Goal: Book appointment/travel/reservation

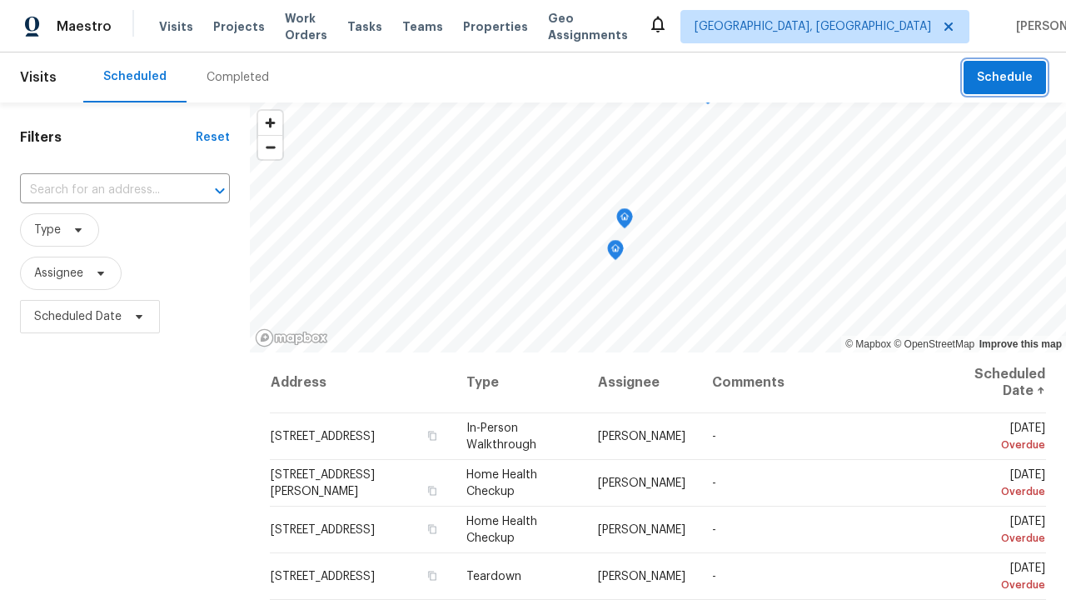
click at [1006, 77] on span "Schedule" at bounding box center [1005, 77] width 56 height 21
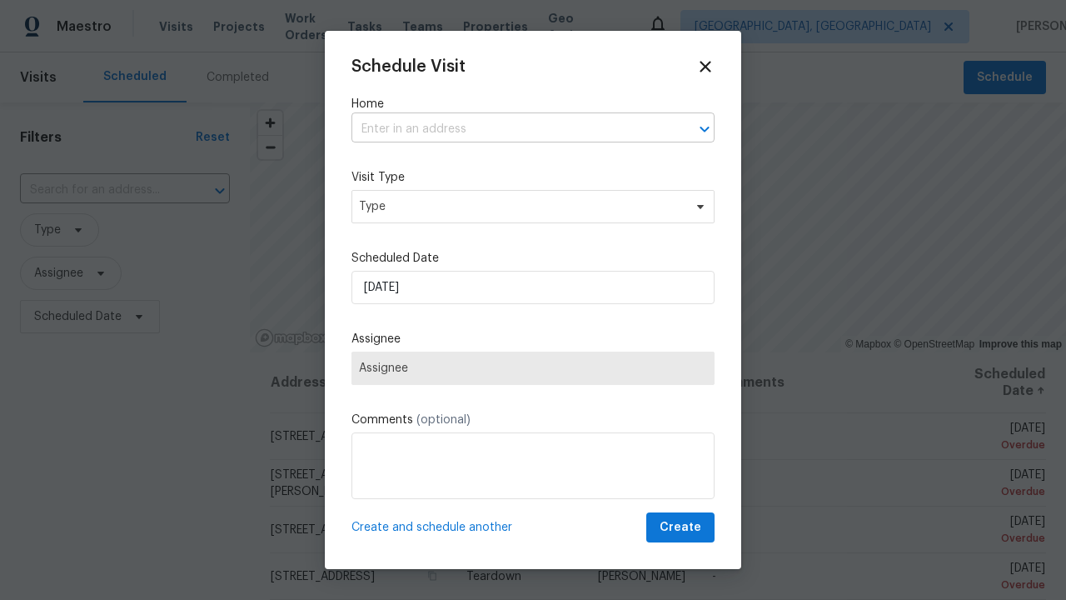
click at [510, 129] on input "text" at bounding box center [509, 130] width 316 height 26
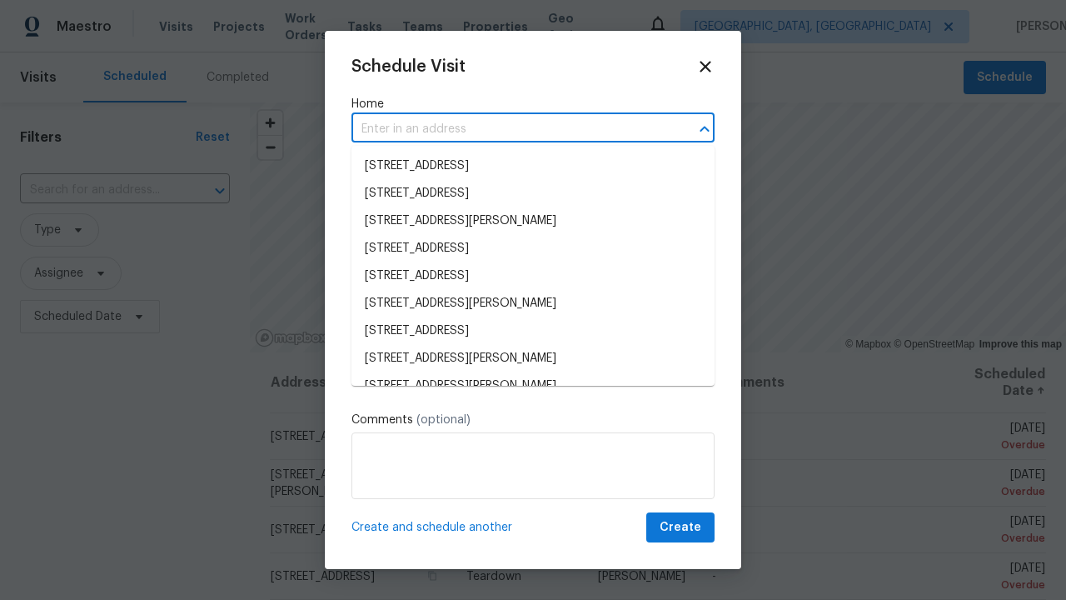
click at [533, 166] on li "[STREET_ADDRESS]" at bounding box center [532, 165] width 363 height 27
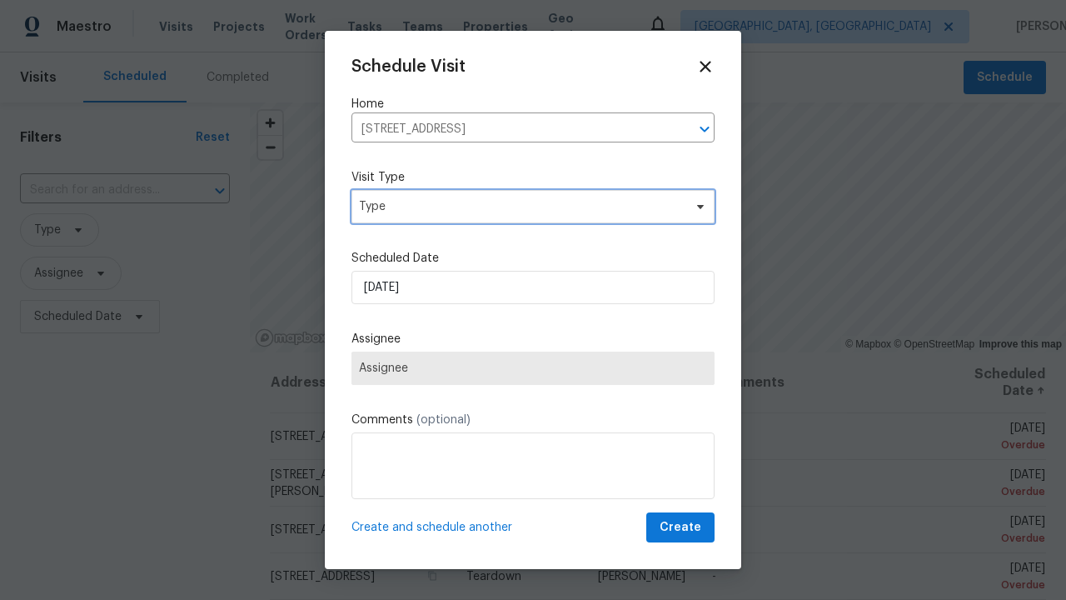
click at [533, 206] on span "Type" at bounding box center [521, 206] width 324 height 17
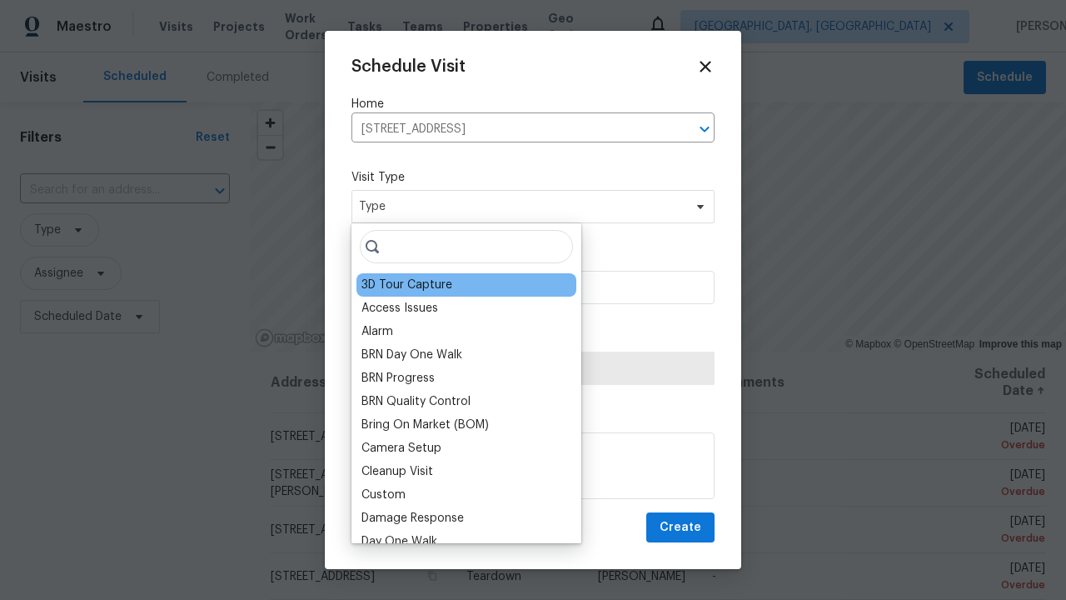
click at [406, 285] on div "3D Tour Capture" at bounding box center [406, 284] width 91 height 17
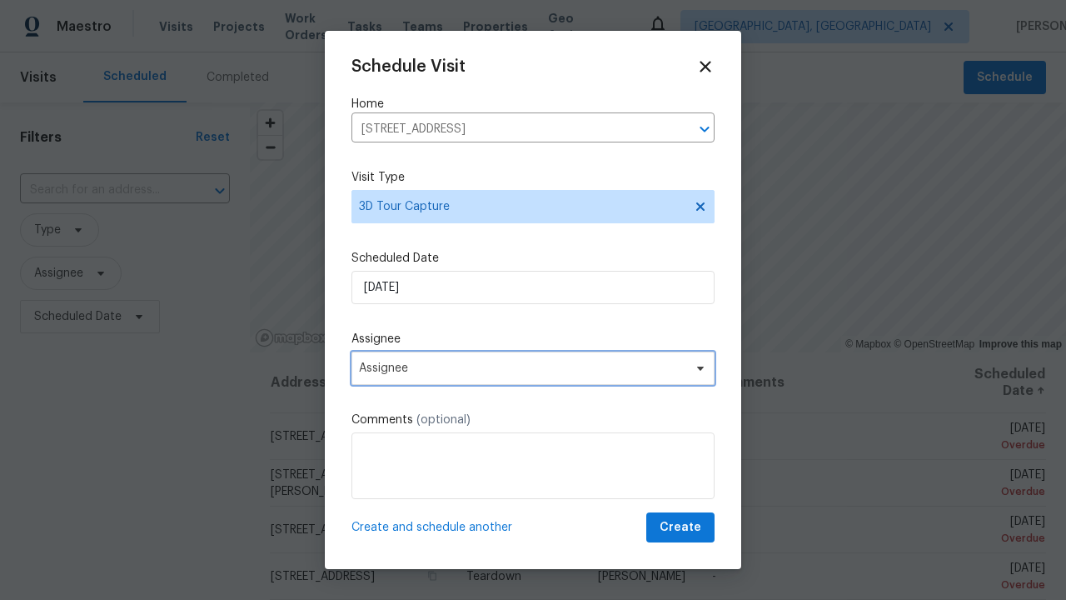
click at [533, 367] on span "Assignee" at bounding box center [522, 367] width 326 height 13
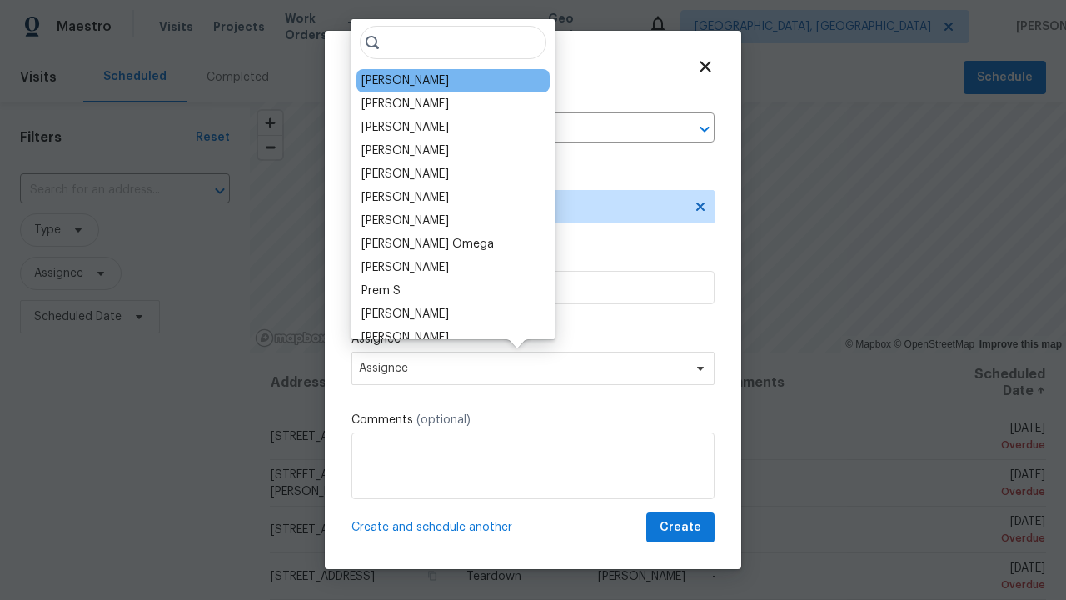
click at [395, 81] on div "[PERSON_NAME]" at bounding box center [404, 80] width 87 height 17
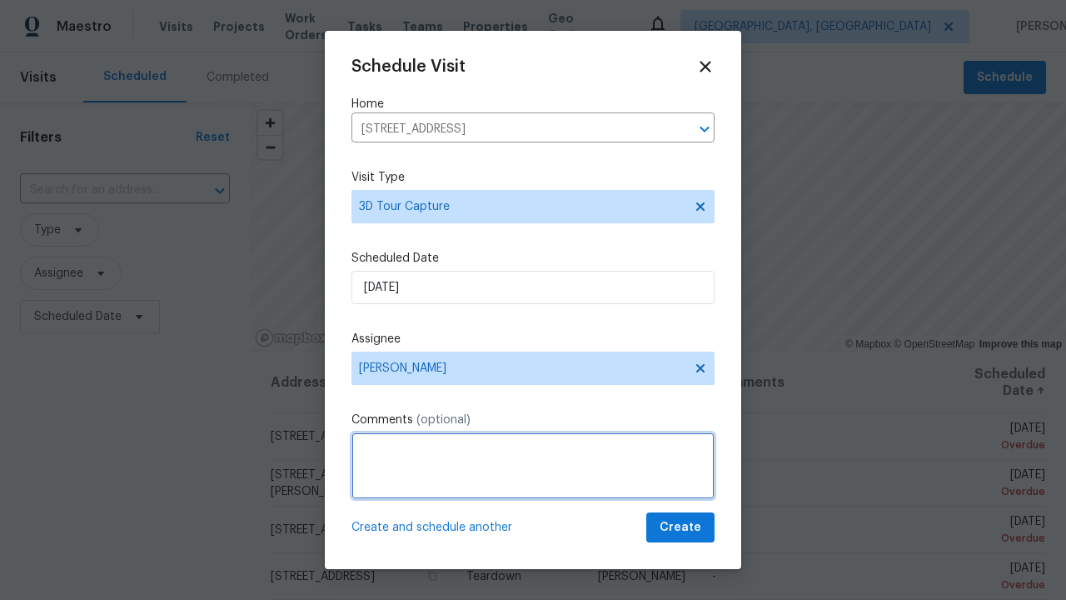
type textarea "Scheduling"
